Goal: Information Seeking & Learning: Check status

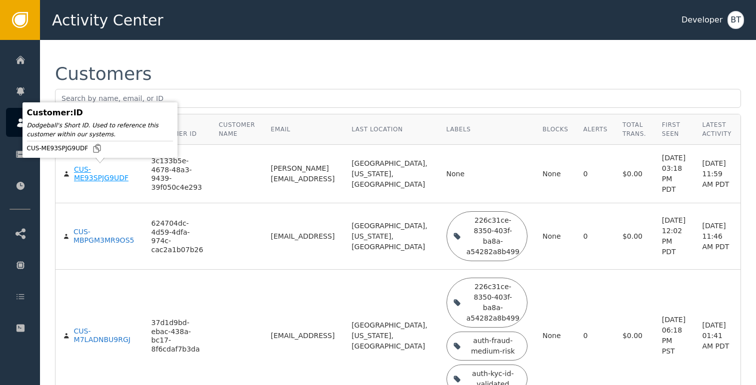
click at [88, 174] on div "CUS-ME93SPJG9UDF" at bounding box center [105, 173] width 62 height 17
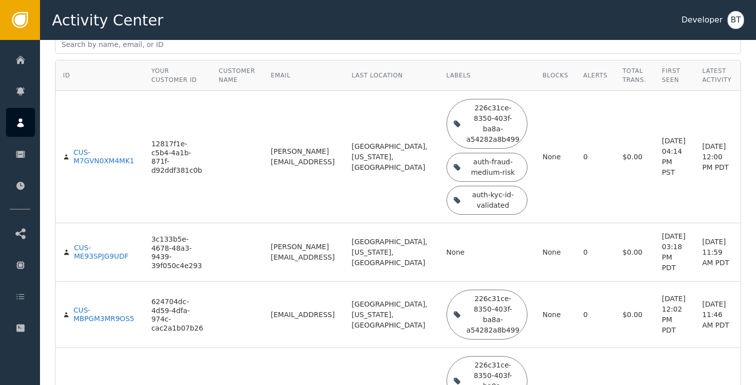
scroll to position [56, 0]
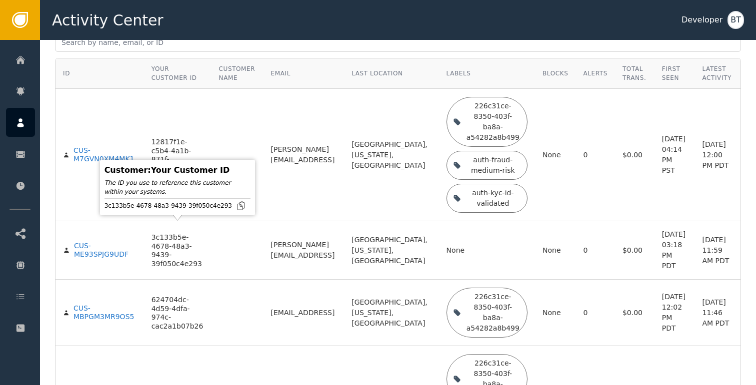
click at [229, 241] on td at bounding box center [237, 250] width 52 height 58
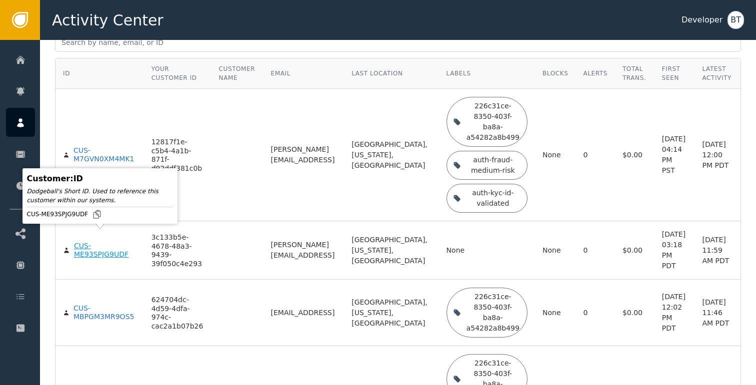
click at [104, 242] on div "CUS-ME93SPJG9UDF" at bounding box center [105, 250] width 62 height 17
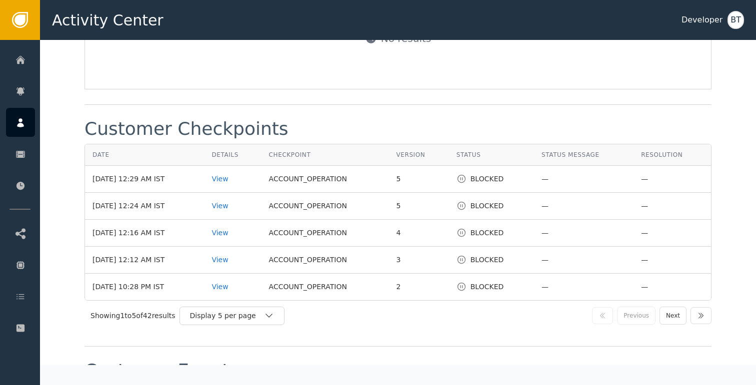
scroll to position [1187, 0]
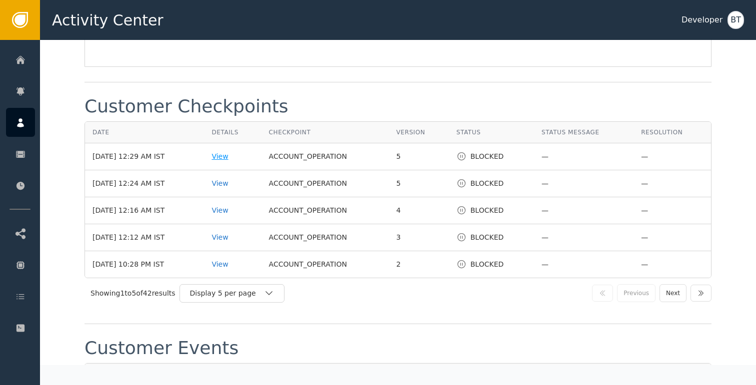
click at [228, 162] on div "View" at bounding box center [232, 156] width 42 height 10
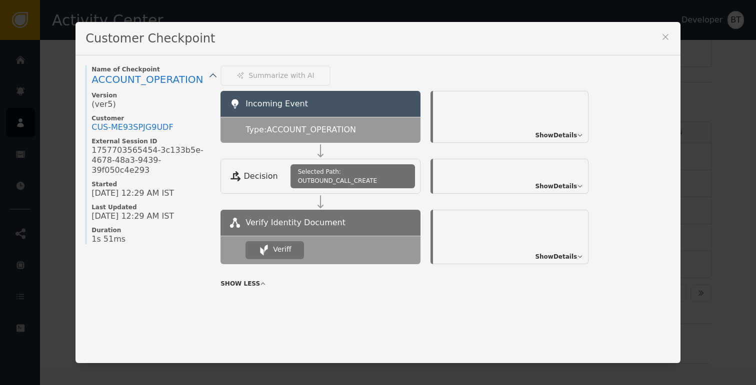
click at [555, 257] on span "Show Details" at bounding box center [556, 256] width 42 height 9
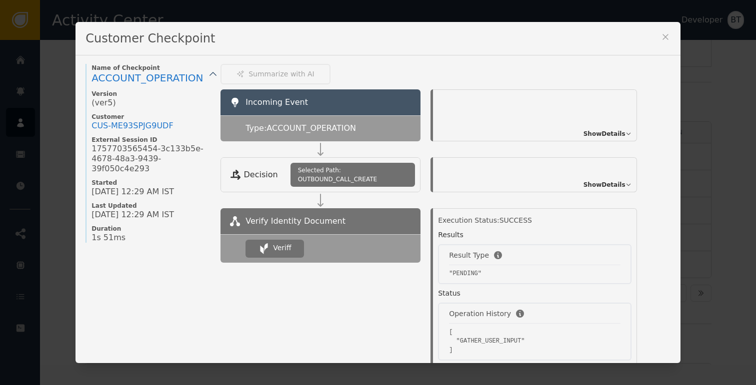
scroll to position [0, 0]
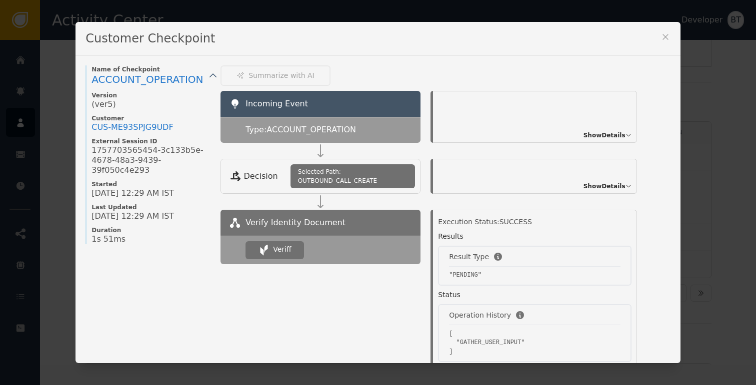
click at [702, 109] on div "Customer Checkpoint Name of Checkpoint ACCOUNT_OPERATION Version (ver 5 ) Custo…" at bounding box center [378, 192] width 756 height 385
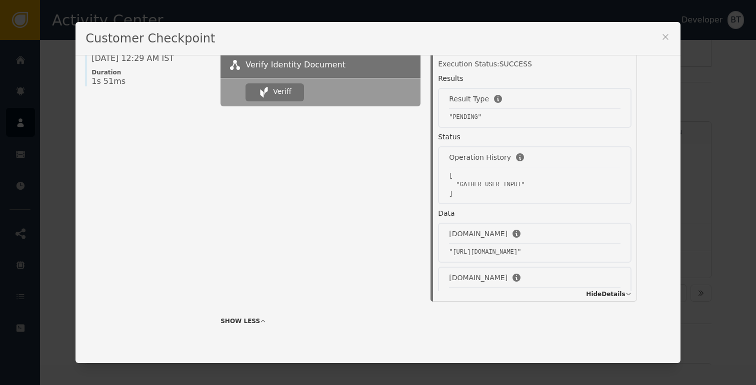
click at [239, 317] on span "SHOW LESS" at bounding box center [239, 321] width 39 height 9
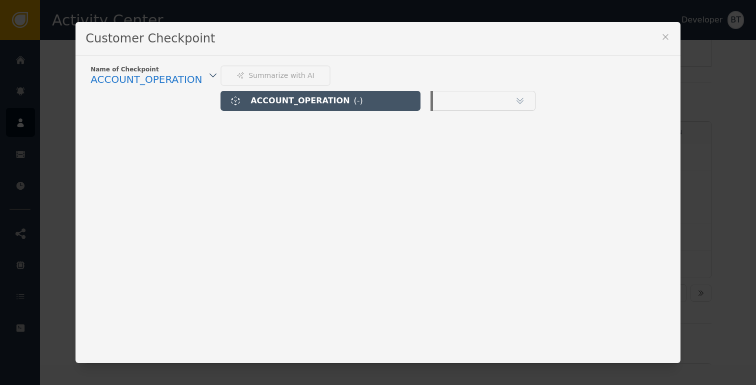
click at [661, 34] on icon at bounding box center [665, 37] width 10 height 10
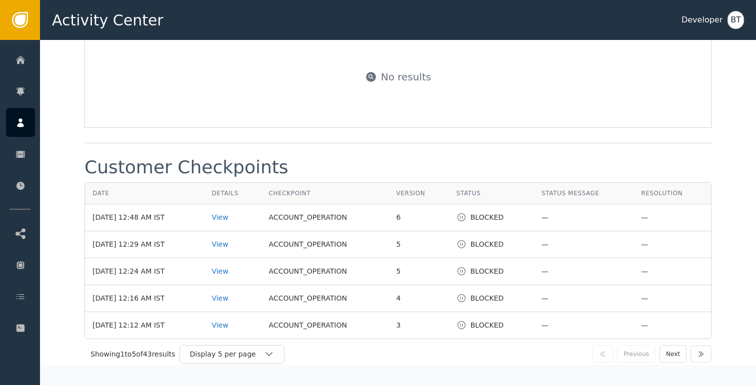
scroll to position [1139, 0]
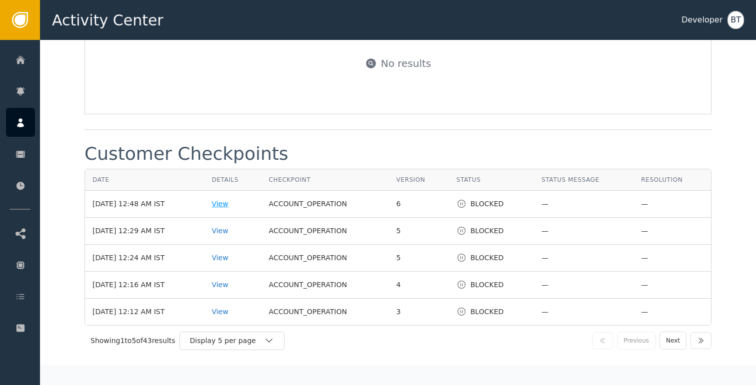
click at [236, 209] on div "View" at bounding box center [232, 204] width 42 height 10
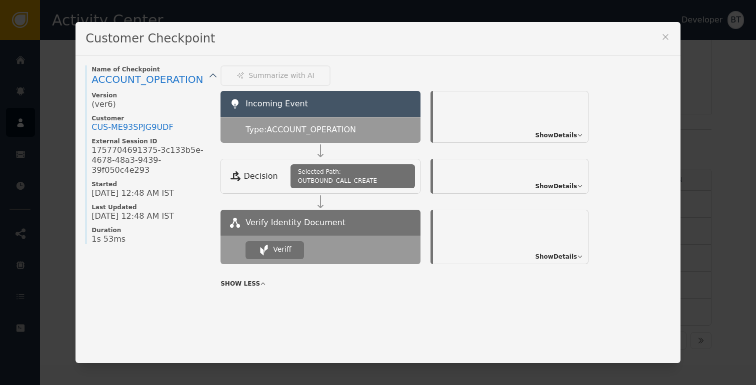
click at [563, 259] on span "Show Details" at bounding box center [556, 256] width 42 height 9
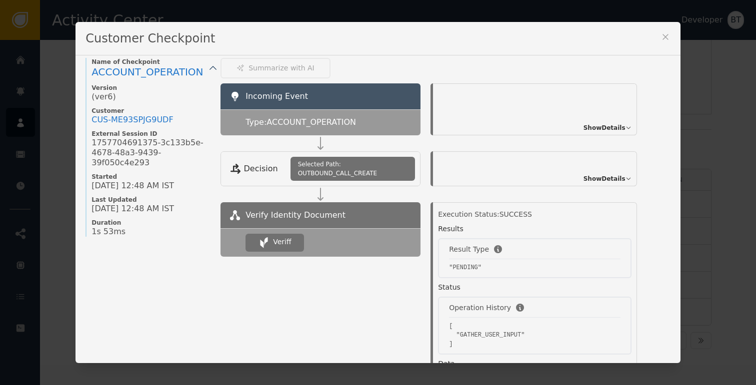
scroll to position [5, 0]
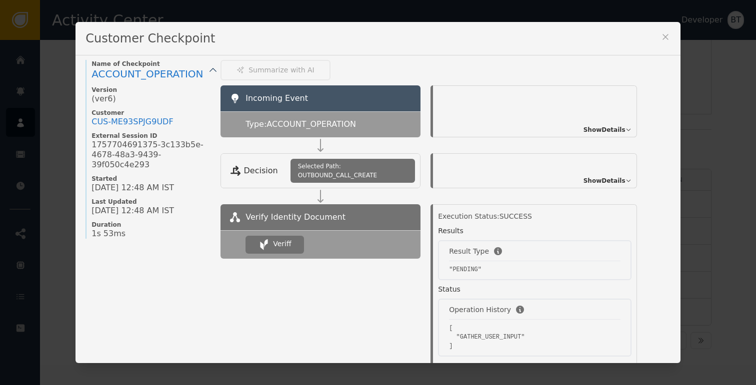
drag, startPoint x: 666, startPoint y: 35, endPoint x: 659, endPoint y: 43, distance: 10.3
click at [666, 35] on icon at bounding box center [665, 37] width 10 height 10
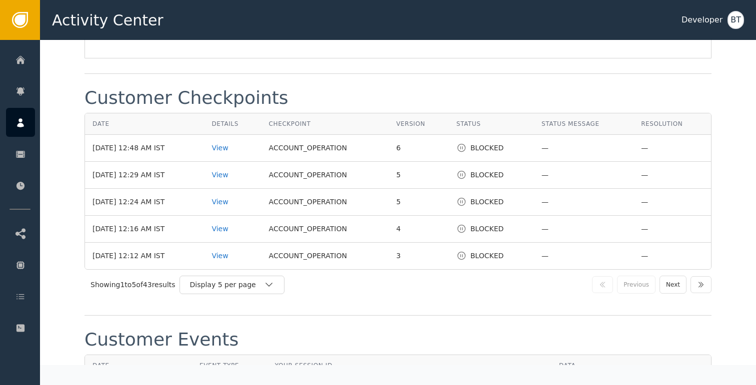
scroll to position [1332, 0]
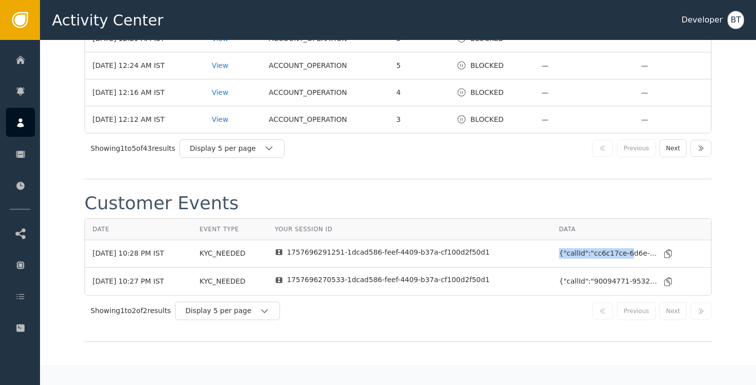
drag, startPoint x: 549, startPoint y: 264, endPoint x: 619, endPoint y: 262, distance: 70.5
click at [619, 262] on td "{"callId":"cc6c17ce-6d6e-44f4-92f9-cac0cf0da4f6","reason":"scheduled_call_fraud…" at bounding box center [630, 254] width 159 height 28
click at [619, 259] on div "{"callId":"cc6c17ce-6d6e-44f4-92f9-cac0cf0da4f6","reason":"scheduled_call_fraud…" at bounding box center [609, 253] width 100 height 10
drag, startPoint x: 125, startPoint y: 262, endPoint x: 191, endPoint y: 261, distance: 66.5
click at [191, 261] on td "[DATE] 10:28 PM IST" at bounding box center [138, 254] width 107 height 28
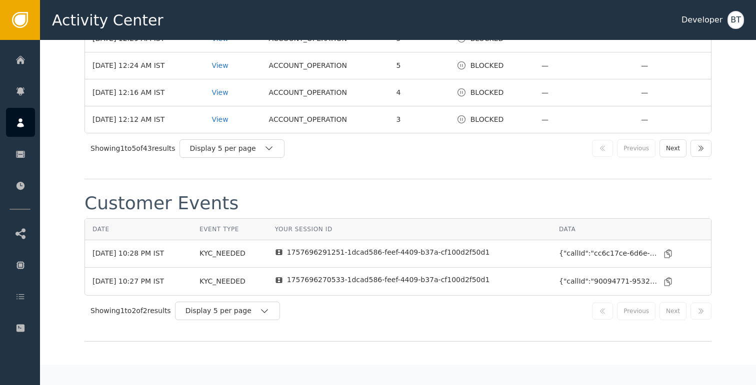
click at [191, 261] on td "[DATE] 10:28 PM IST" at bounding box center [138, 254] width 107 height 28
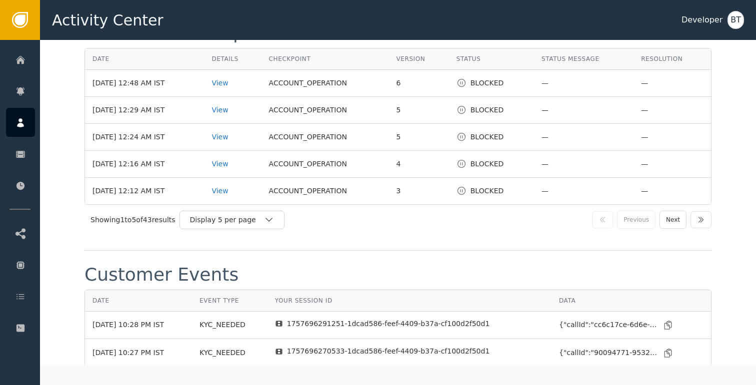
scroll to position [1243, 0]
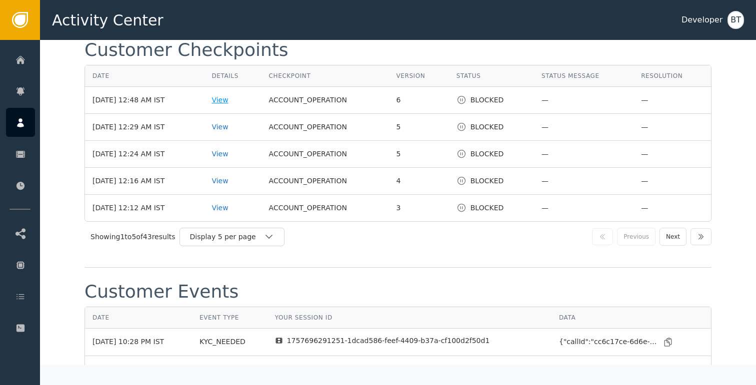
click at [236, 105] on div "View" at bounding box center [232, 100] width 42 height 10
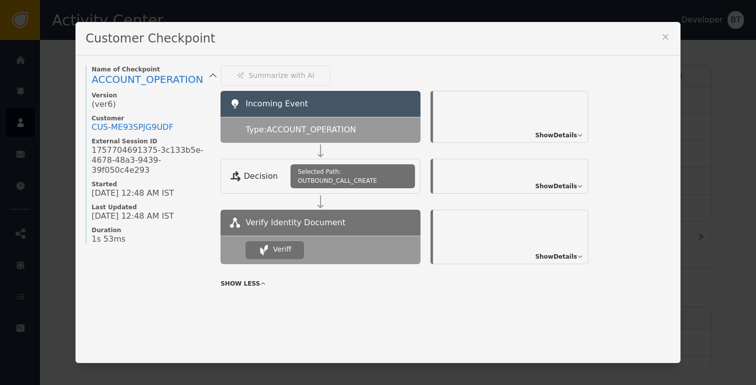
click at [554, 255] on span "Show Details" at bounding box center [556, 256] width 42 height 9
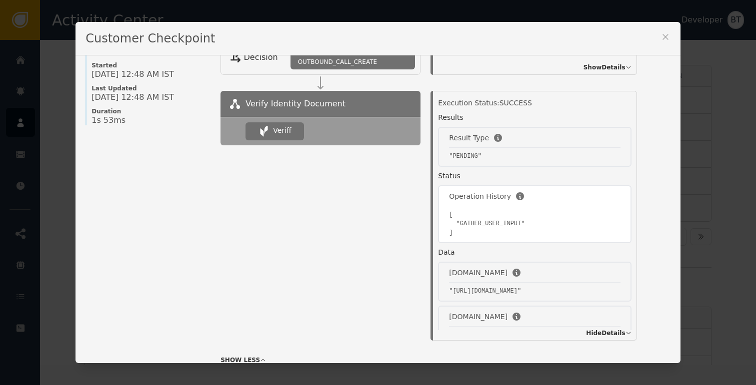
scroll to position [100, 0]
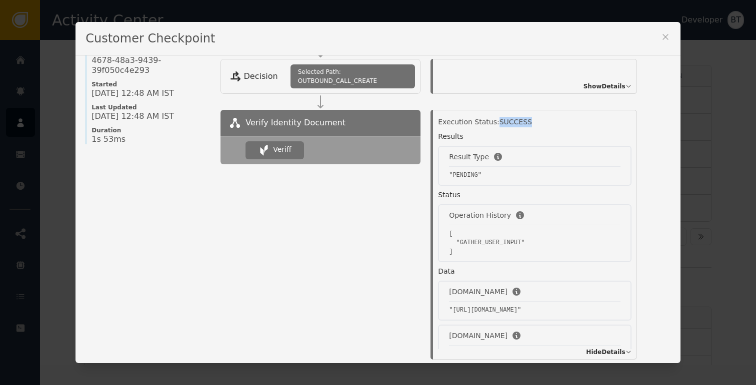
drag, startPoint x: 491, startPoint y: 122, endPoint x: 583, endPoint y: 120, distance: 92.0
click at [583, 120] on div "Execution Status: SUCCESS" at bounding box center [534, 122] width 193 height 10
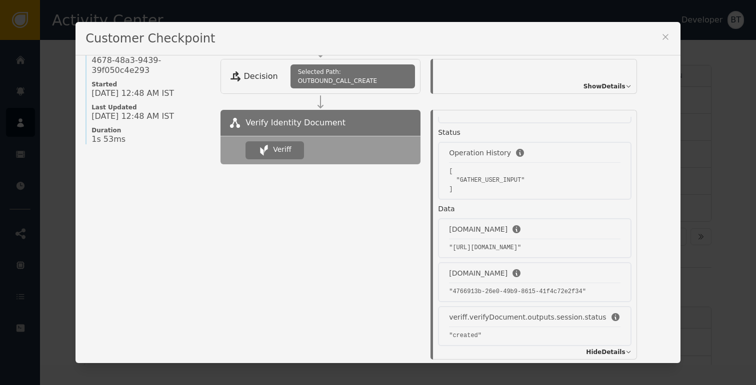
scroll to position [64, 0]
click at [273, 150] on div "Veriff" at bounding box center [282, 149] width 18 height 10
click at [272, 117] on span "Verify Identity Document" at bounding box center [295, 123] width 100 height 12
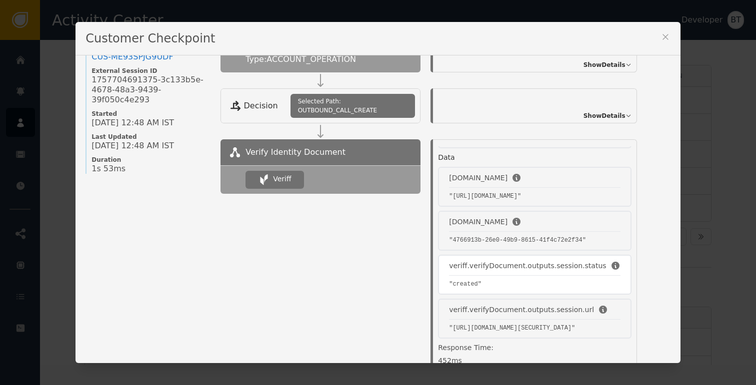
scroll to position [71, 0]
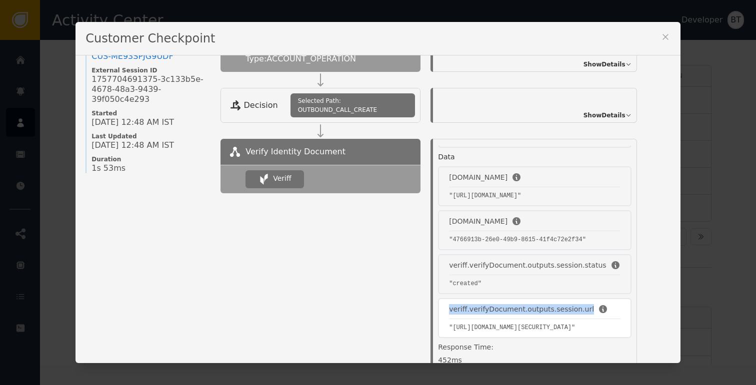
drag, startPoint x: 443, startPoint y: 272, endPoint x: 577, endPoint y: 272, distance: 134.0
click at [577, 298] on div "veriff.verifyDocument.outputs.session.url "[URL][DOMAIN_NAME][SECURITY_DATA]"" at bounding box center [534, 318] width 193 height 40
copy div "veriff.verifyDocument.outputs.session.url"
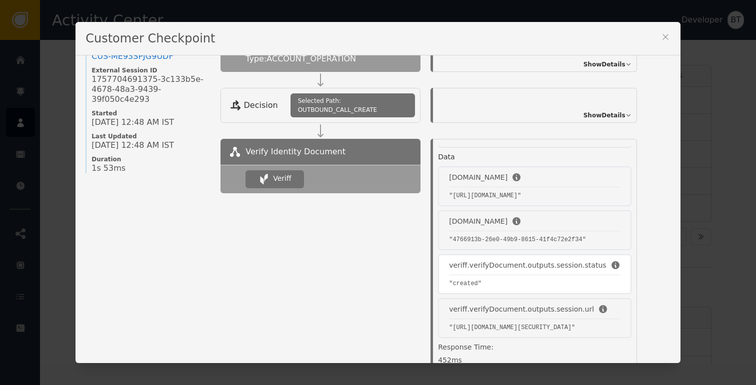
click at [547, 260] on div "veriff.verifyDocument.outputs.session.status" at bounding box center [527, 265] width 157 height 10
copy div
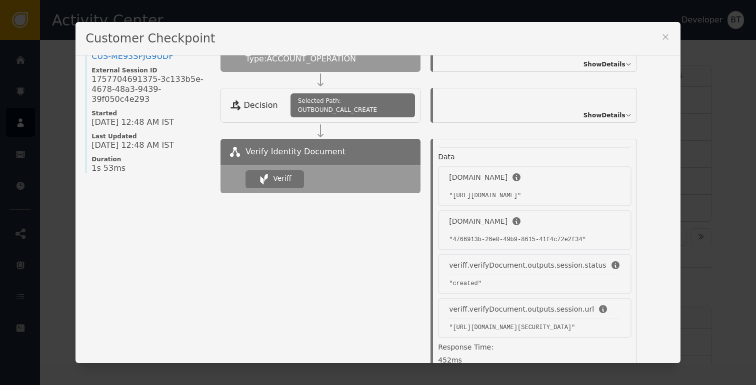
click at [660, 40] on icon at bounding box center [665, 37] width 10 height 10
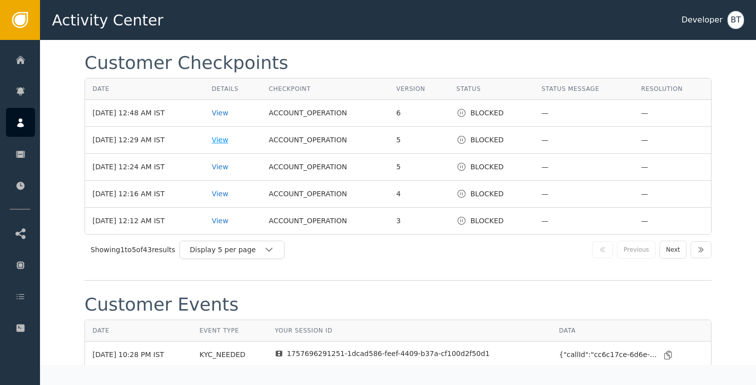
scroll to position [1227, 0]
